Goal: Connect with others: Establish contact or relationships with other users

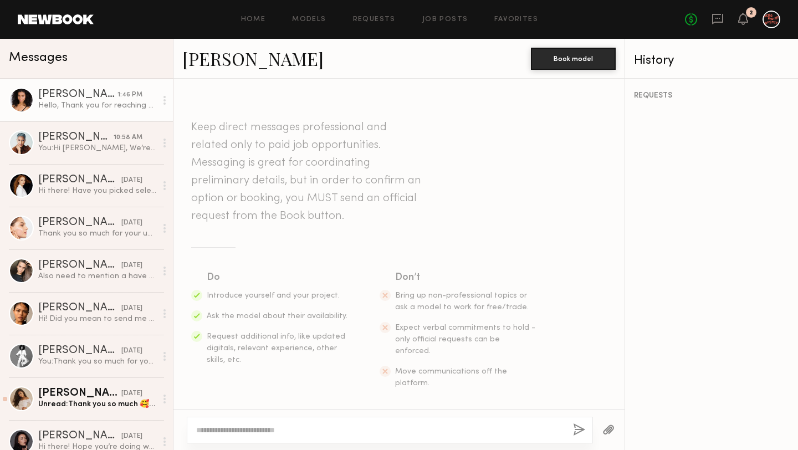
scroll to position [427, 0]
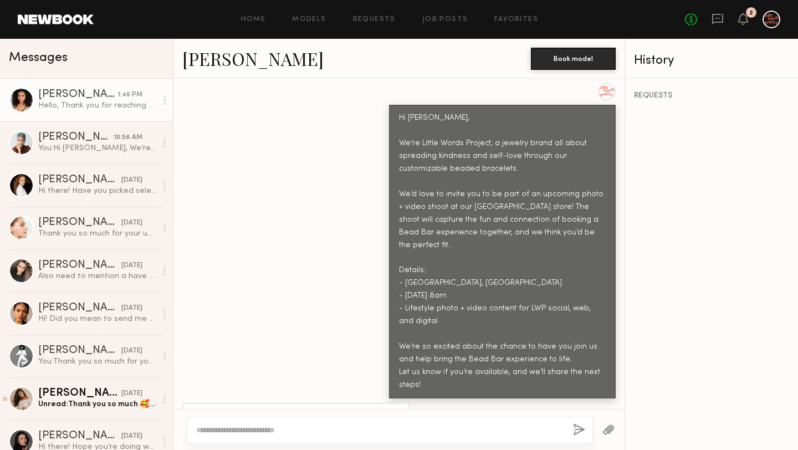
click at [246, 63] on link "[PERSON_NAME]" at bounding box center [252, 59] width 141 height 24
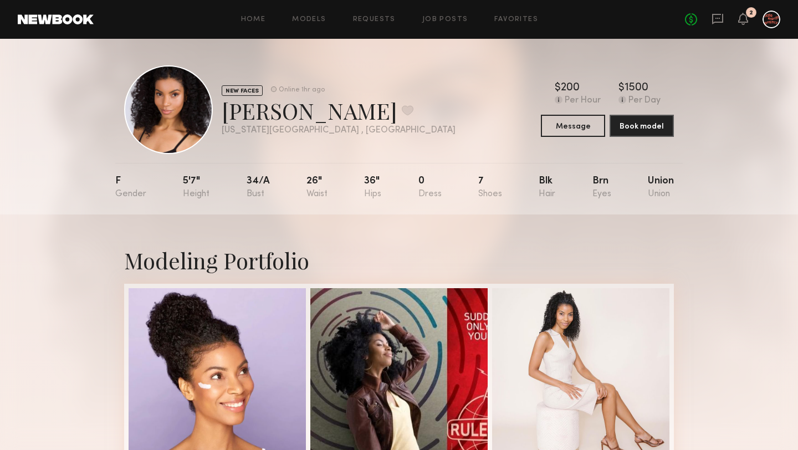
click at [544, 140] on div "NEW FACES Online 1hr ago Danielle V. Favorite New York City , NY Online 1hr ago…" at bounding box center [399, 109] width 550 height 89
click at [558, 132] on button "Message" at bounding box center [573, 125] width 64 height 22
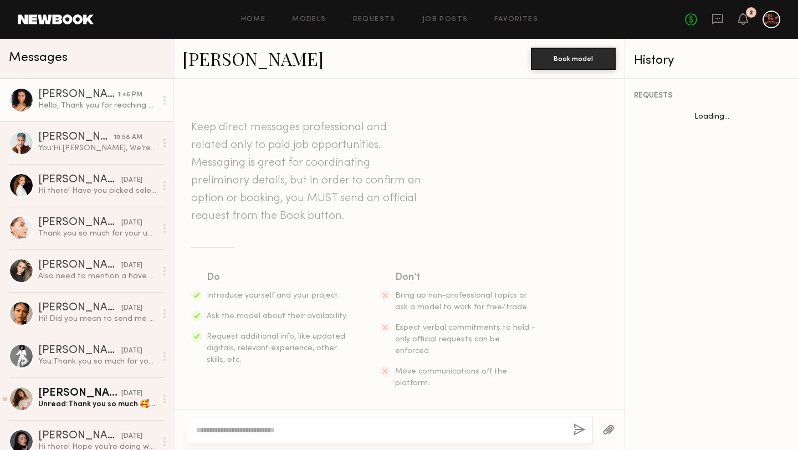
scroll to position [427, 0]
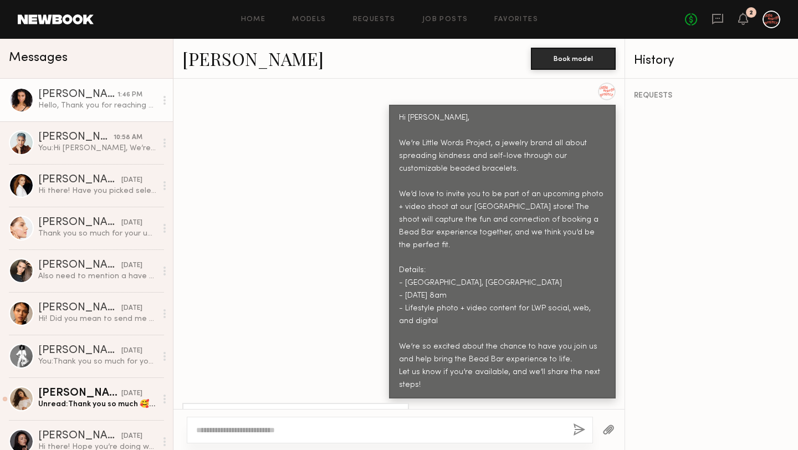
click at [318, 433] on textarea at bounding box center [380, 430] width 368 height 11
type textarea "**********"
click at [580, 431] on button "button" at bounding box center [579, 431] width 12 height 14
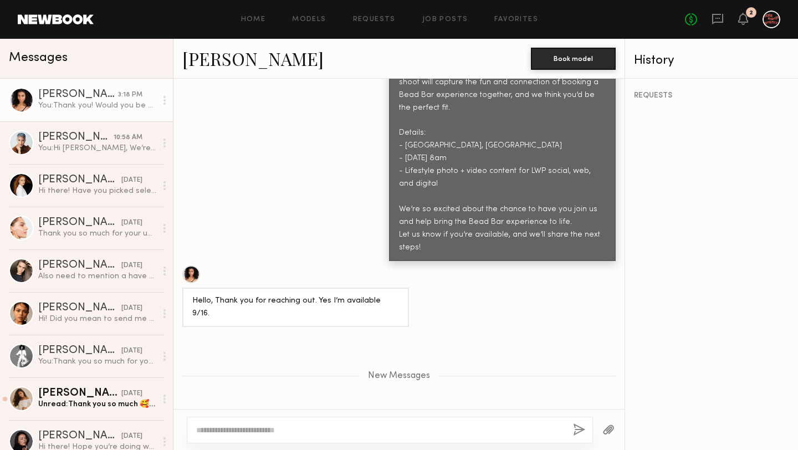
click at [573, 424] on button "button" at bounding box center [579, 431] width 12 height 14
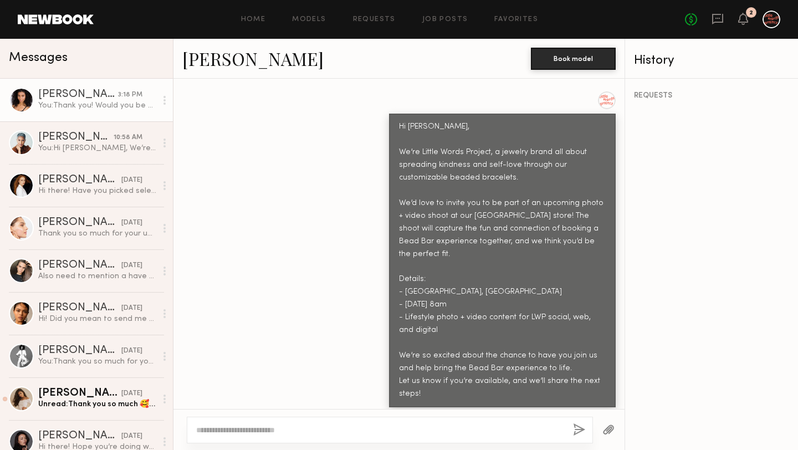
scroll to position [542, 0]
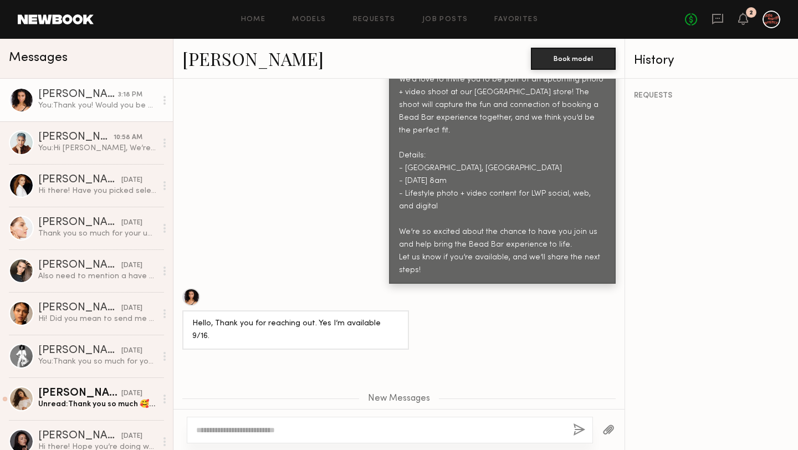
click at [426, 428] on textarea at bounding box center [380, 430] width 368 height 11
type textarea "**********"
click at [574, 426] on button "button" at bounding box center [579, 431] width 12 height 14
